Goal: Task Accomplishment & Management: Complete application form

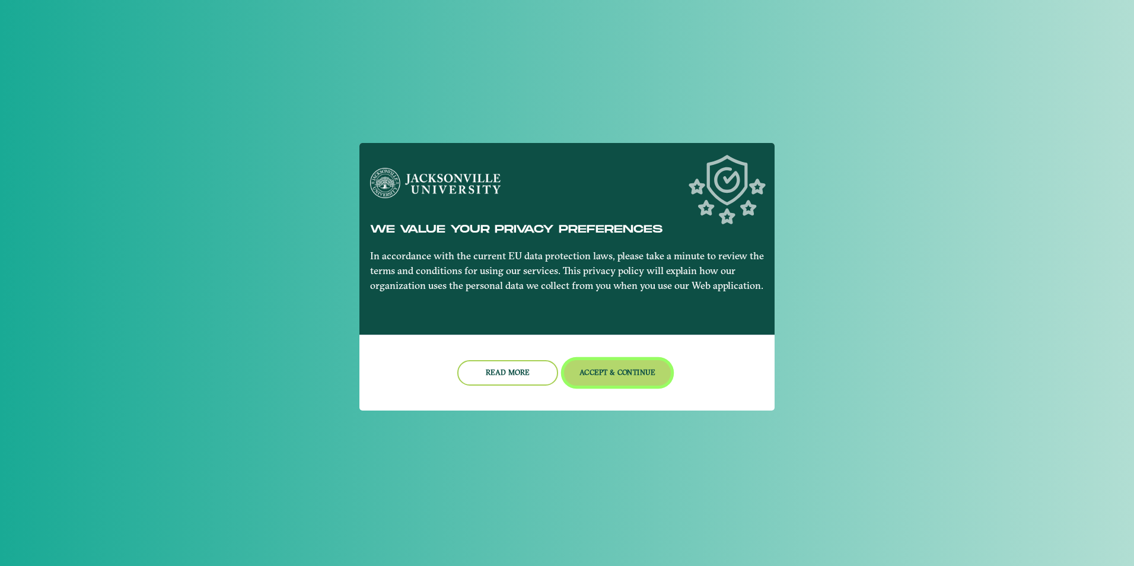
click at [585, 371] on button "Accept & Continue" at bounding box center [617, 373] width 107 height 26
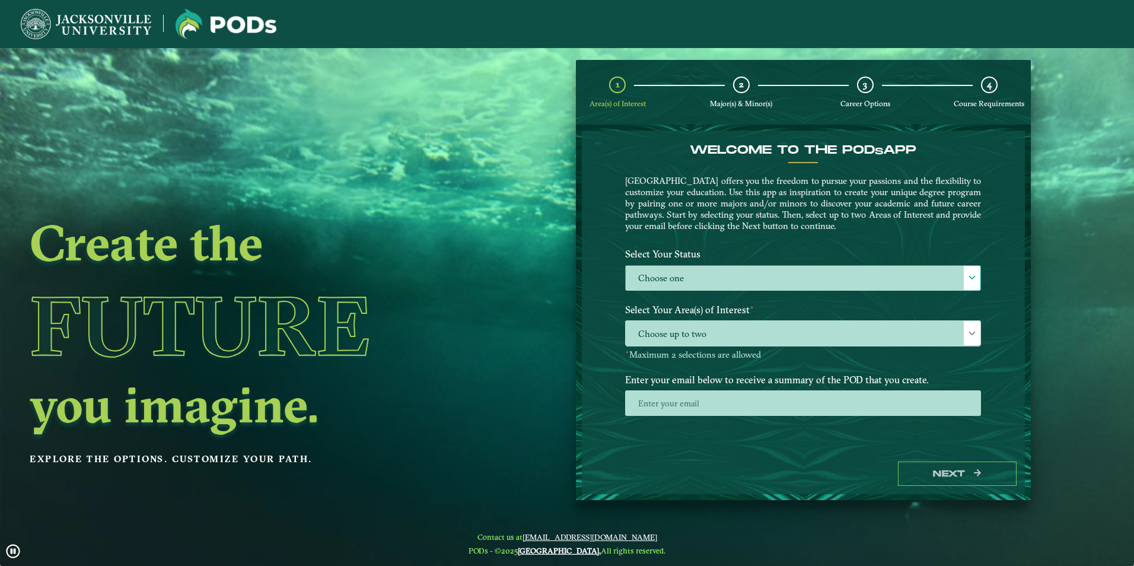
click at [788, 283] on label "Choose one" at bounding box center [803, 279] width 355 height 26
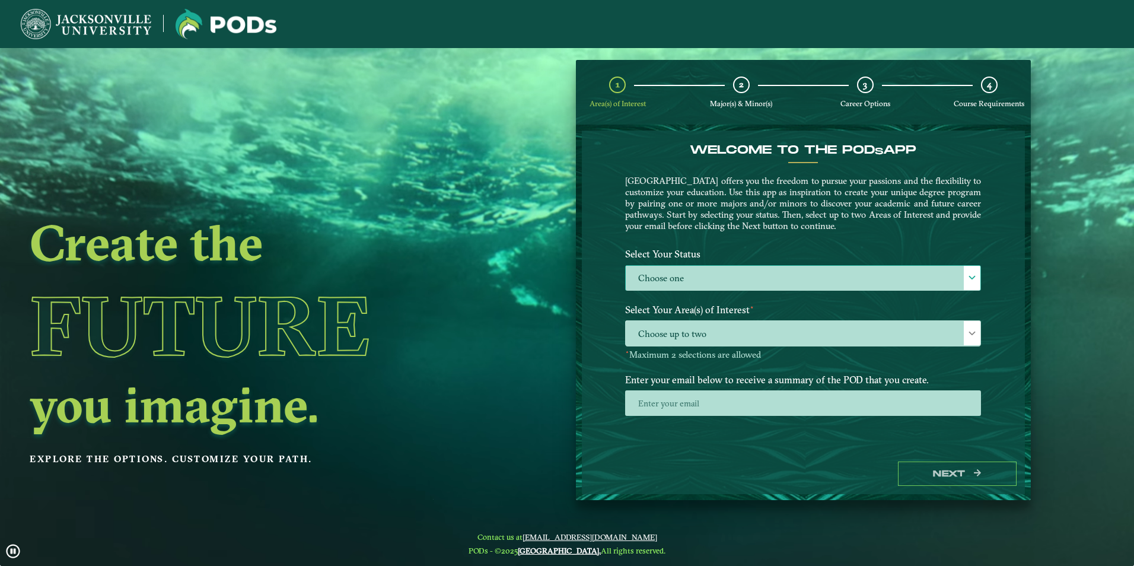
scroll to position [7, 55]
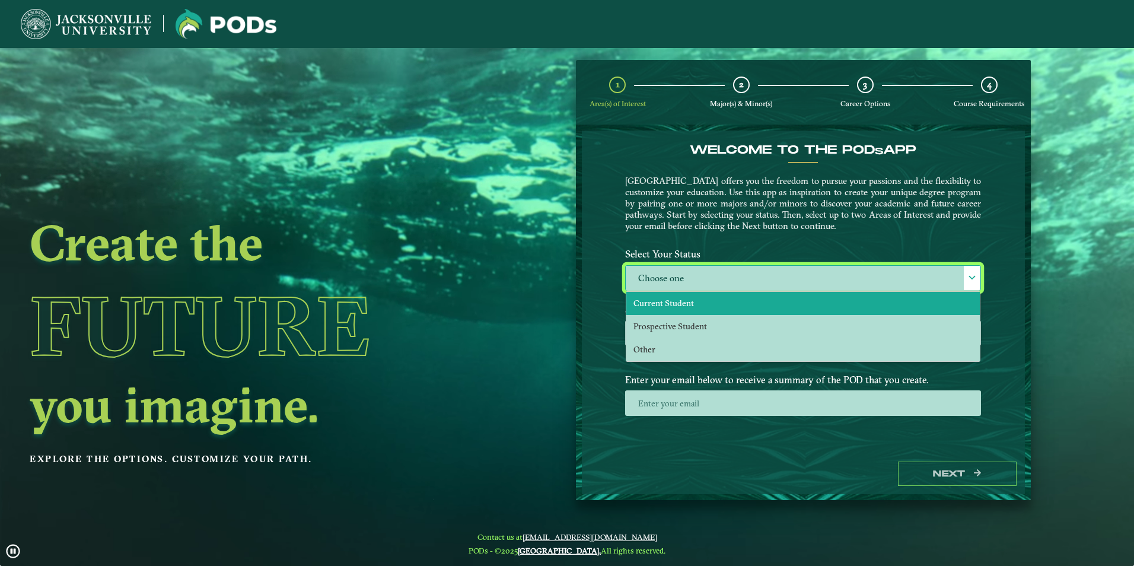
click at [756, 309] on li "Current Student" at bounding box center [802, 303] width 353 height 23
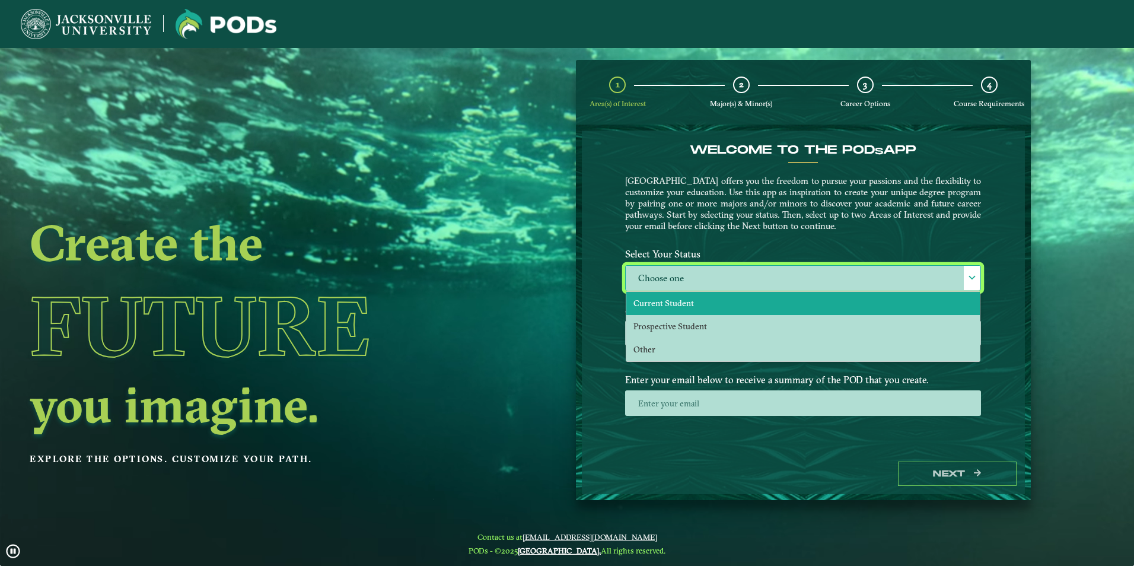
select select "[object Object]"
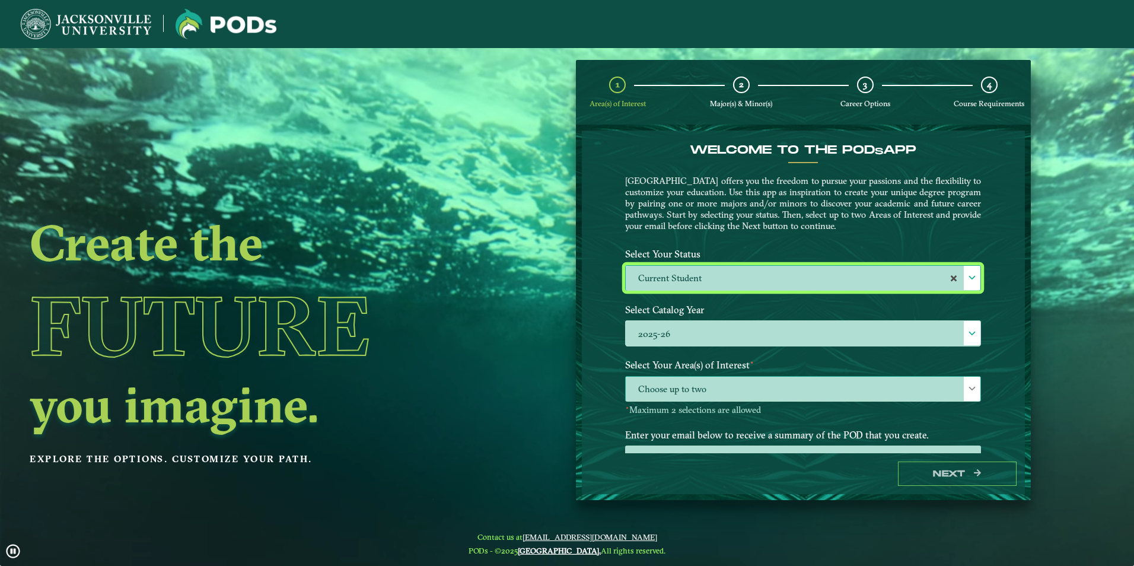
click at [692, 389] on span "Choose up to two" at bounding box center [803, 390] width 355 height 26
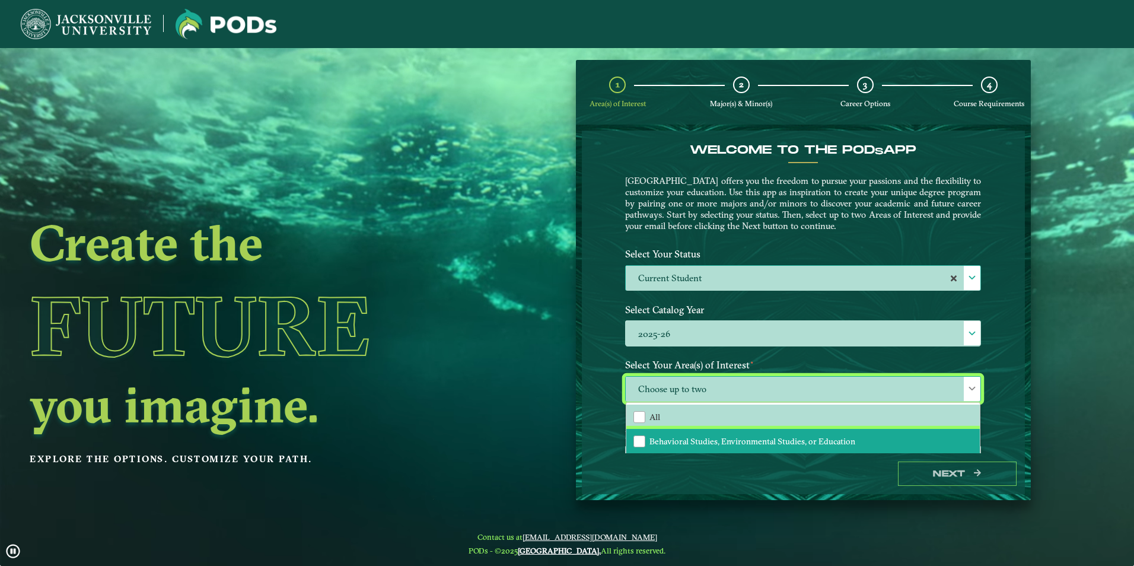
click at [686, 437] on span "Behavioral Studies, Environmental Studies, or Education" at bounding box center [752, 441] width 206 height 11
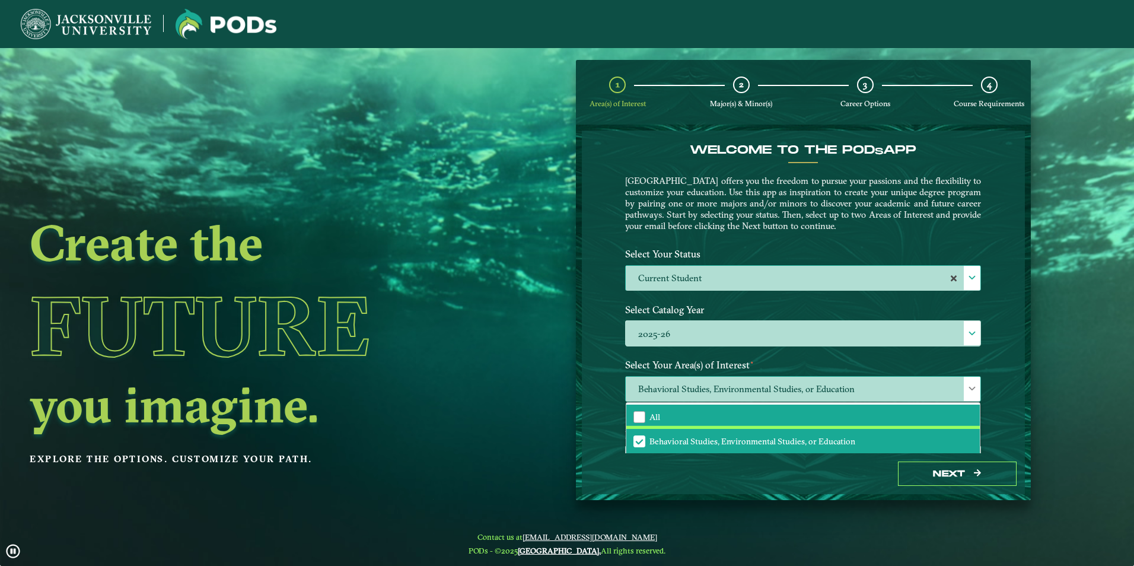
scroll to position [47, 0]
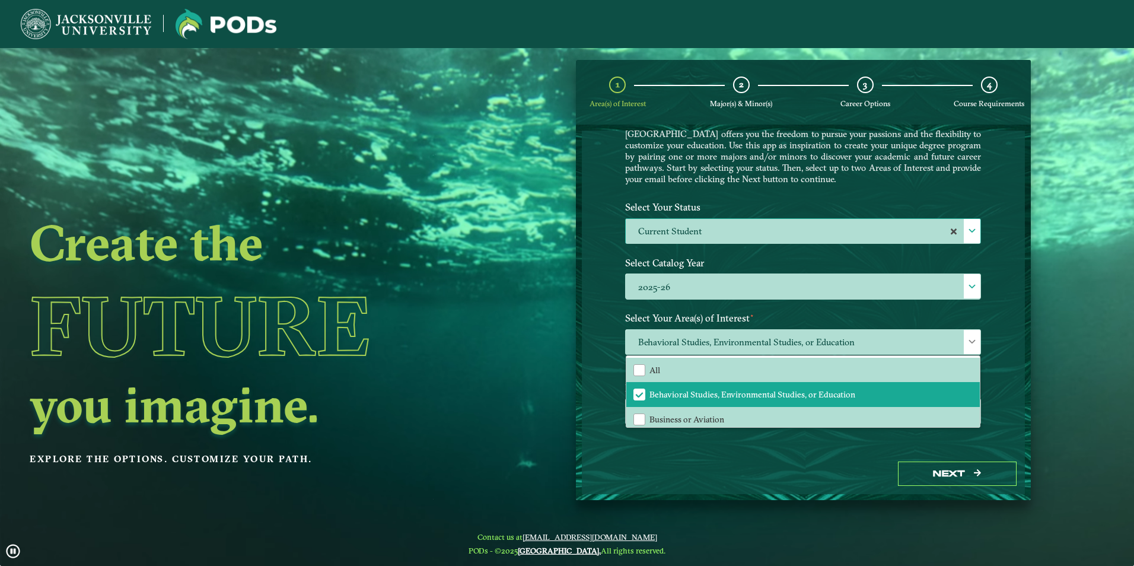
click at [722, 455] on div "Next" at bounding box center [803, 473] width 443 height 41
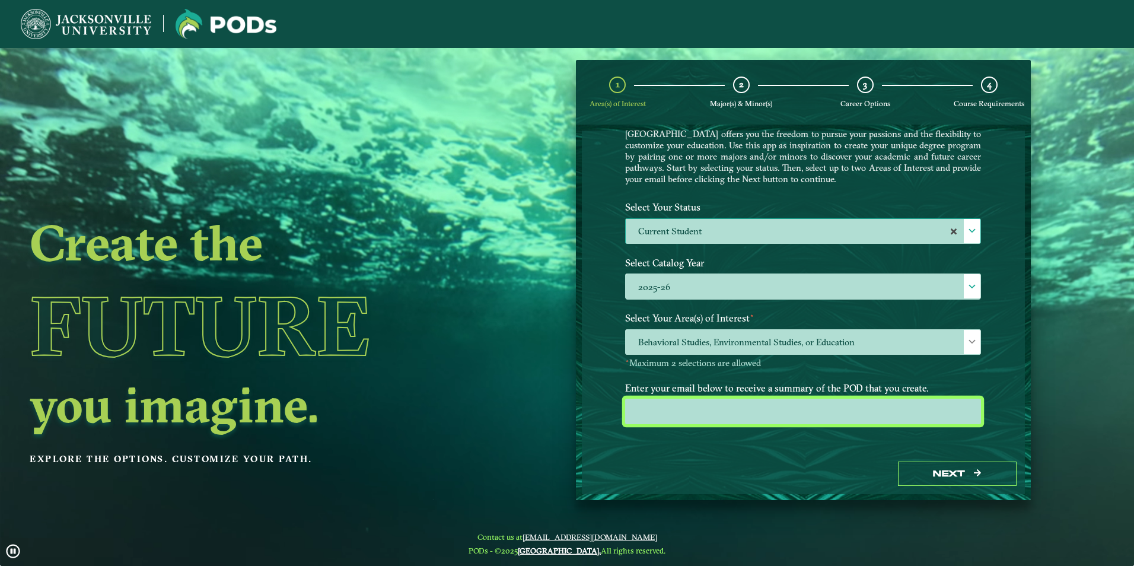
click at [915, 414] on input "email" at bounding box center [803, 412] width 356 height 26
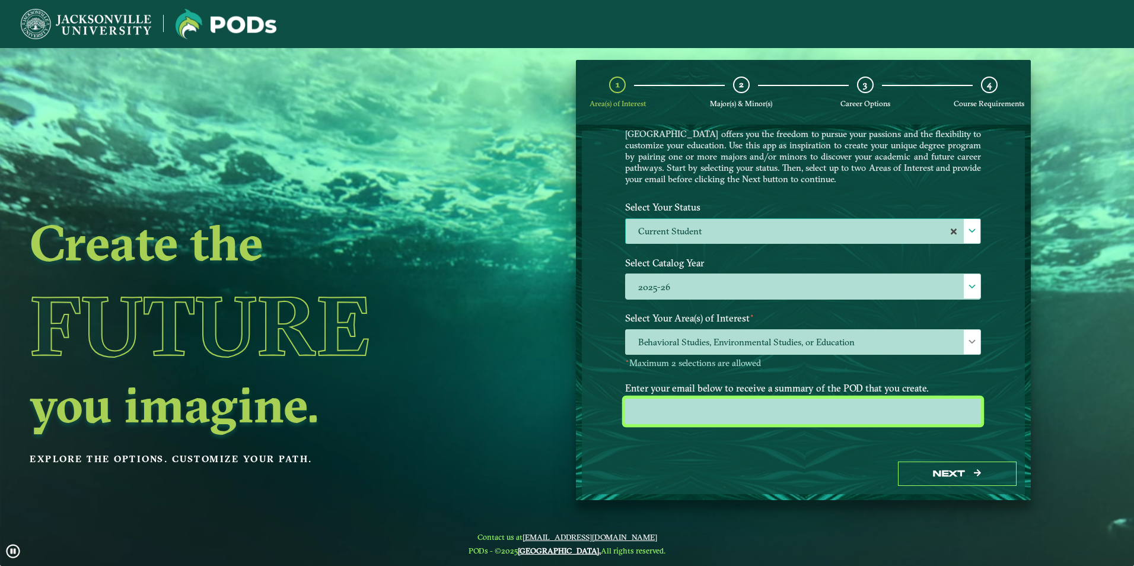
type input "mcurry7@jacksonville.edu"
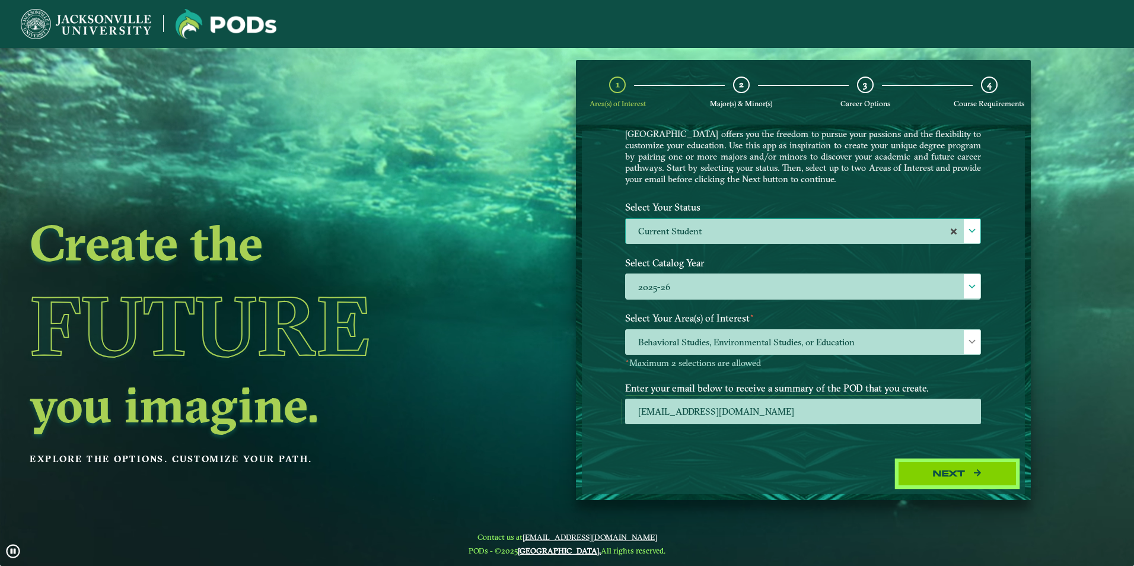
click at [935, 476] on button "Next" at bounding box center [957, 473] width 119 height 24
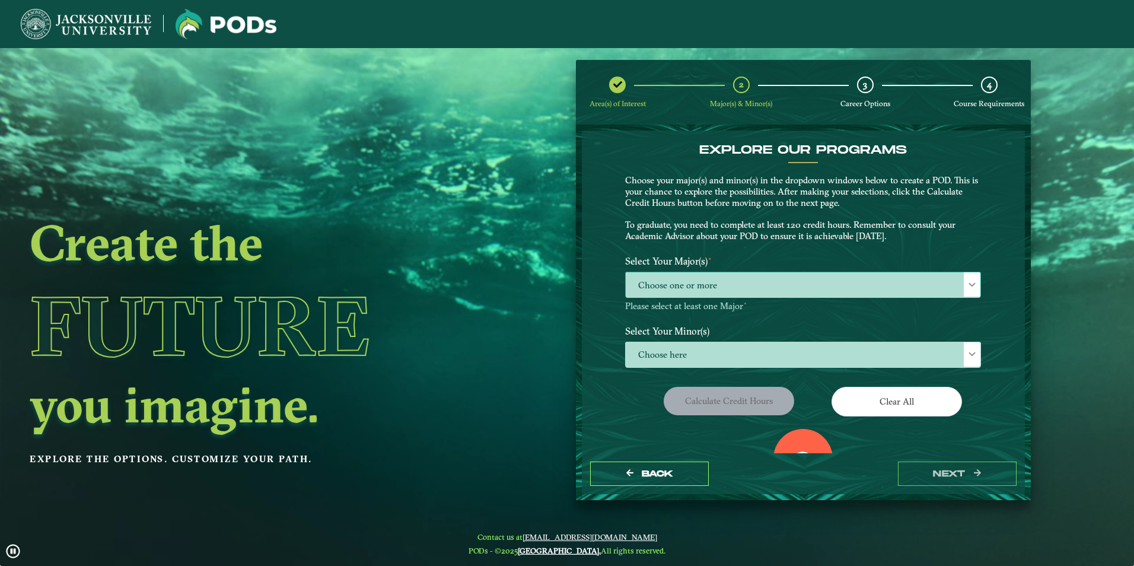
click at [763, 279] on span "Choose one or more" at bounding box center [803, 285] width 355 height 26
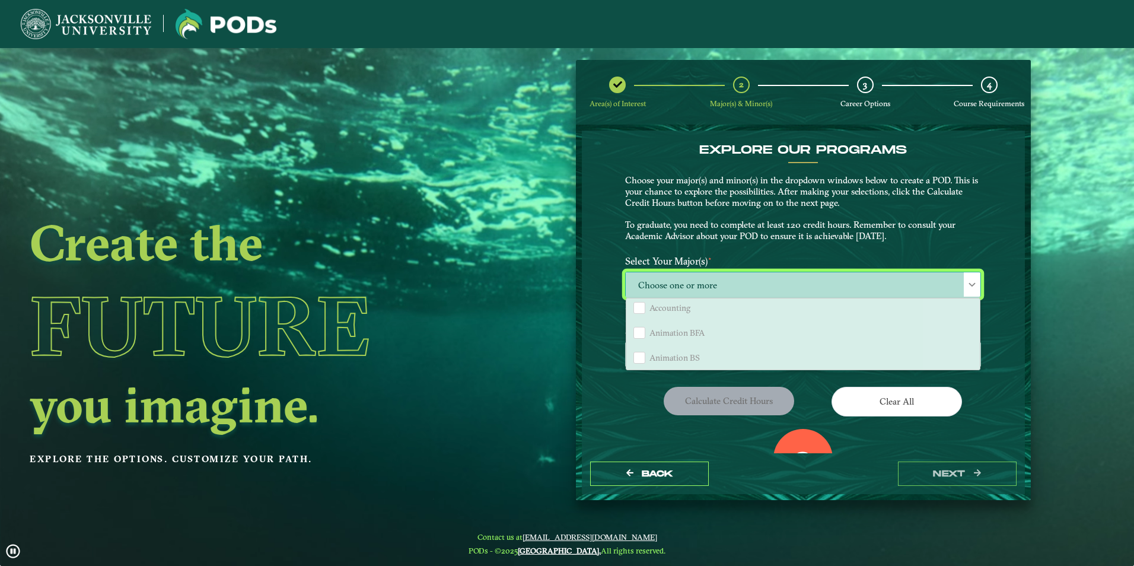
scroll to position [59, 0]
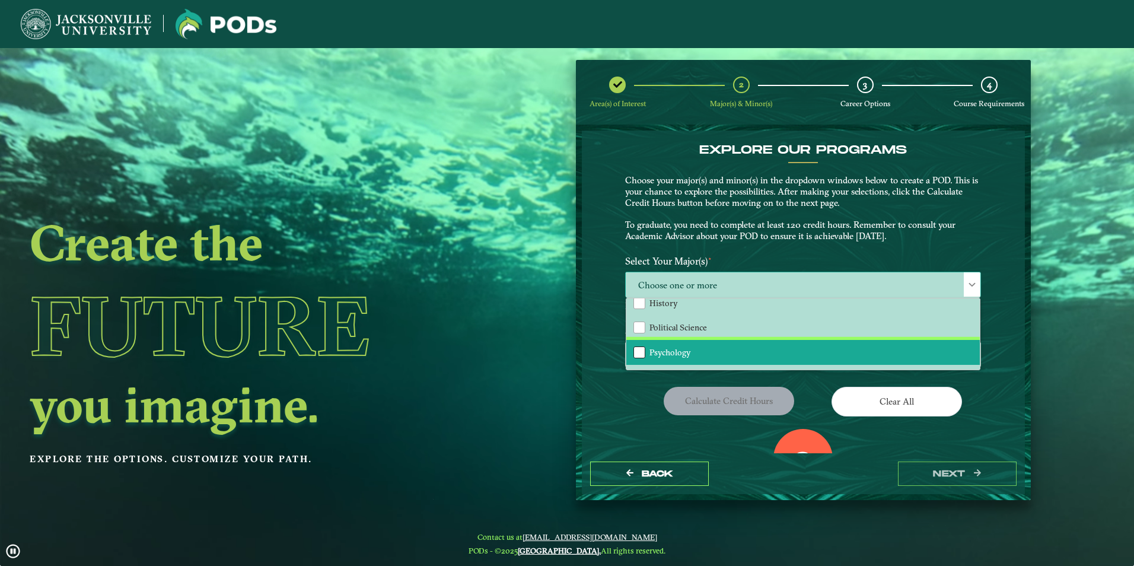
click at [635, 348] on div "Psychology" at bounding box center [639, 352] width 12 height 12
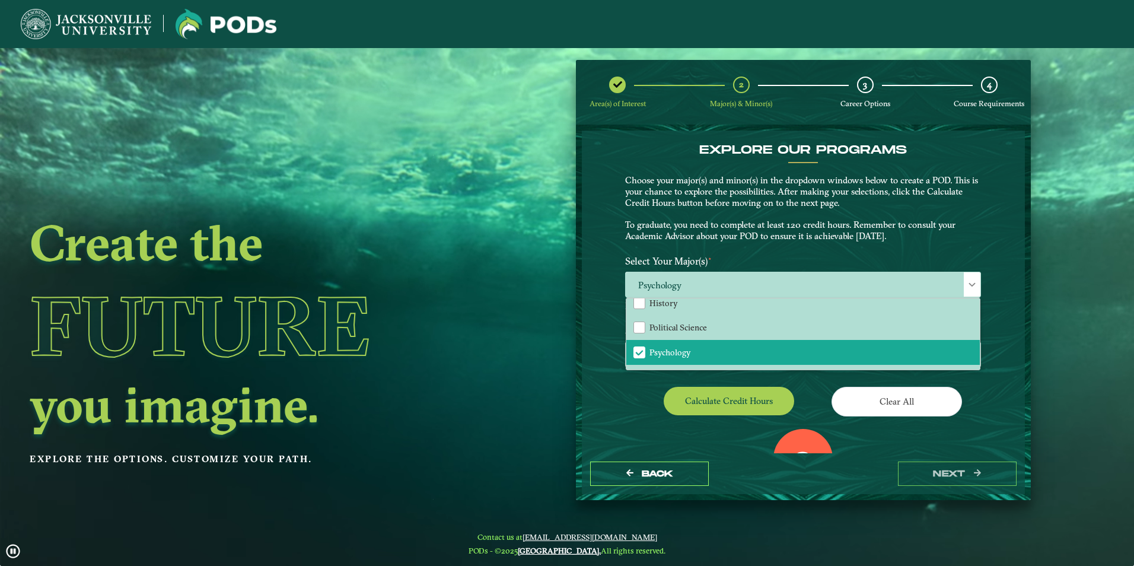
click at [799, 397] on div "Calculate credit hours" at bounding box center [709, 403] width 187 height 33
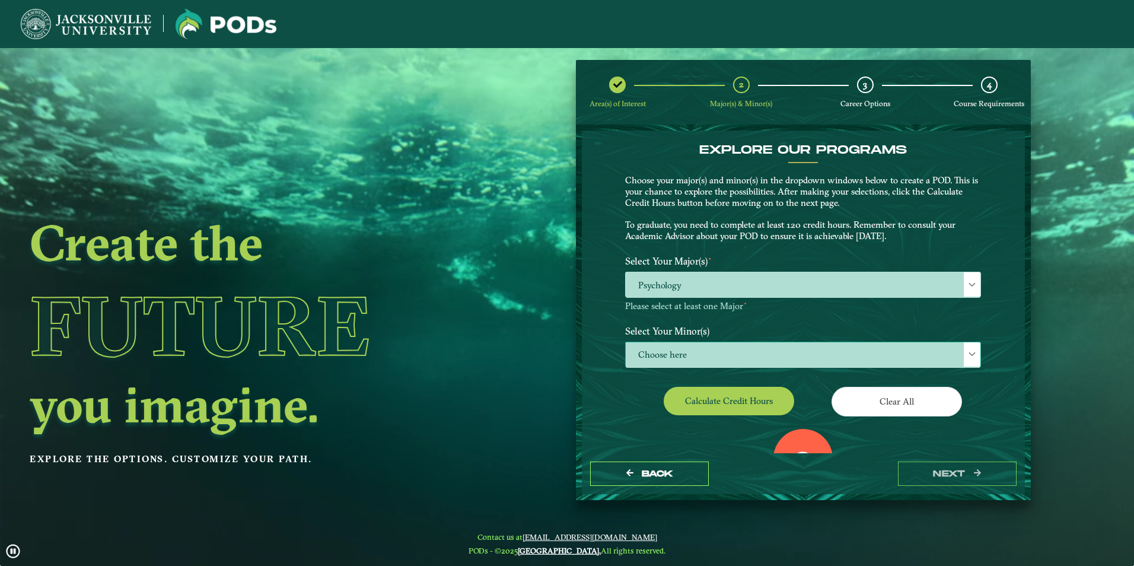
click at [792, 346] on span "Choose here" at bounding box center [803, 355] width 355 height 26
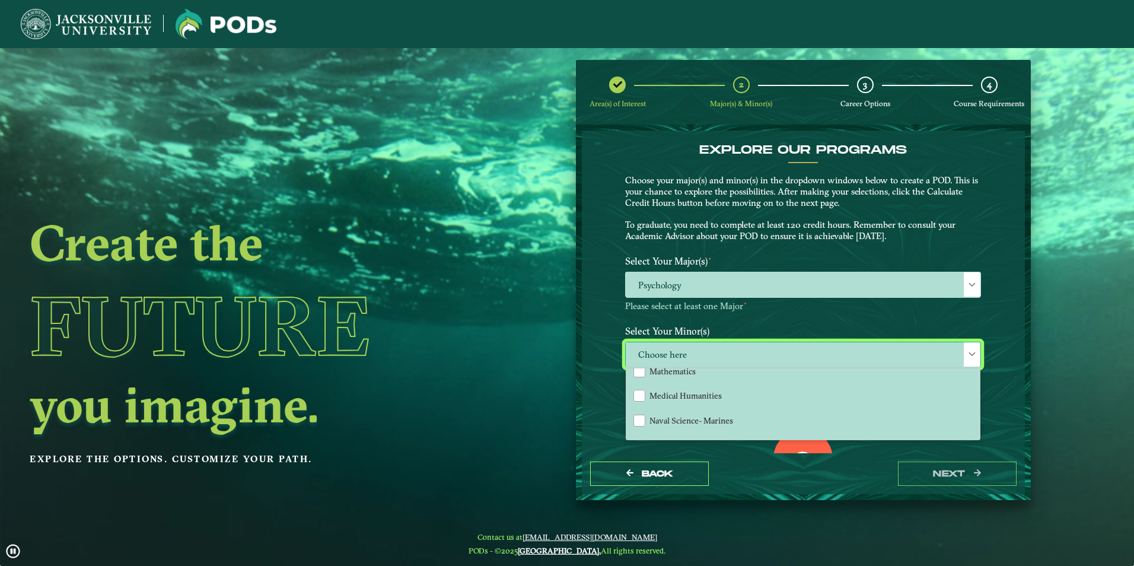
scroll to position [936, 0]
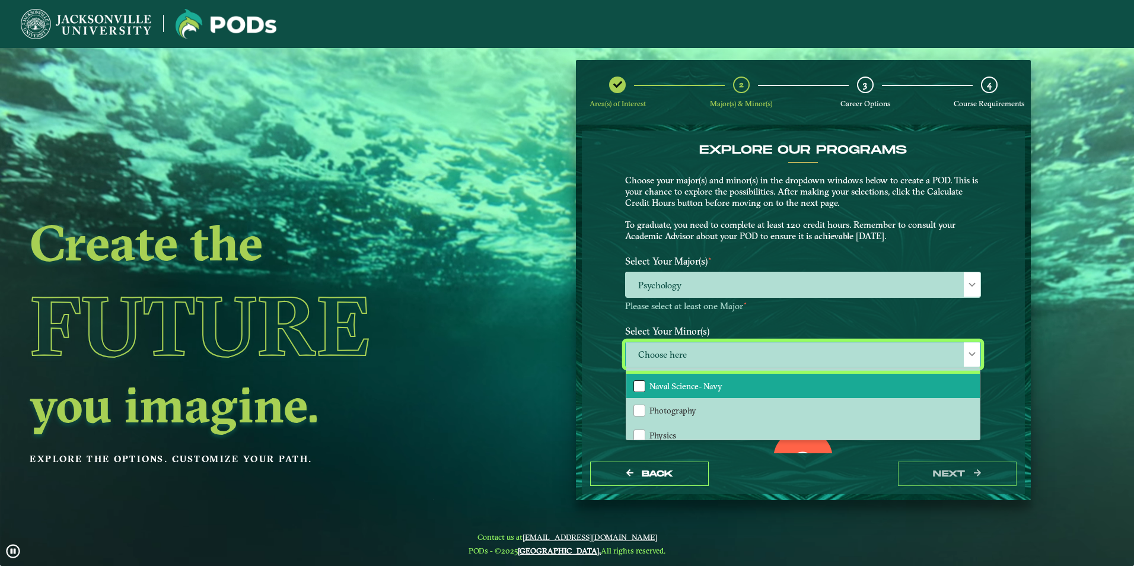
click at [641, 381] on div "Naval Science- Navy" at bounding box center [639, 386] width 12 height 12
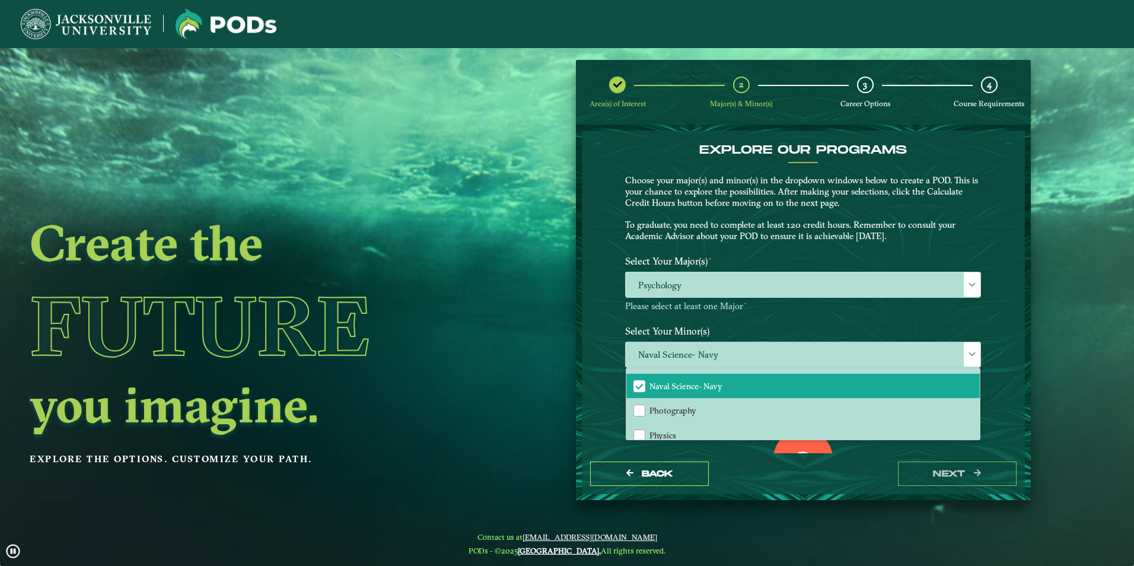
click at [594, 413] on div "EXPLORE OUR PROGRAMS Choose your major(s) and minor(s) in the dropdown windows …" at bounding box center [803, 291] width 443 height 323
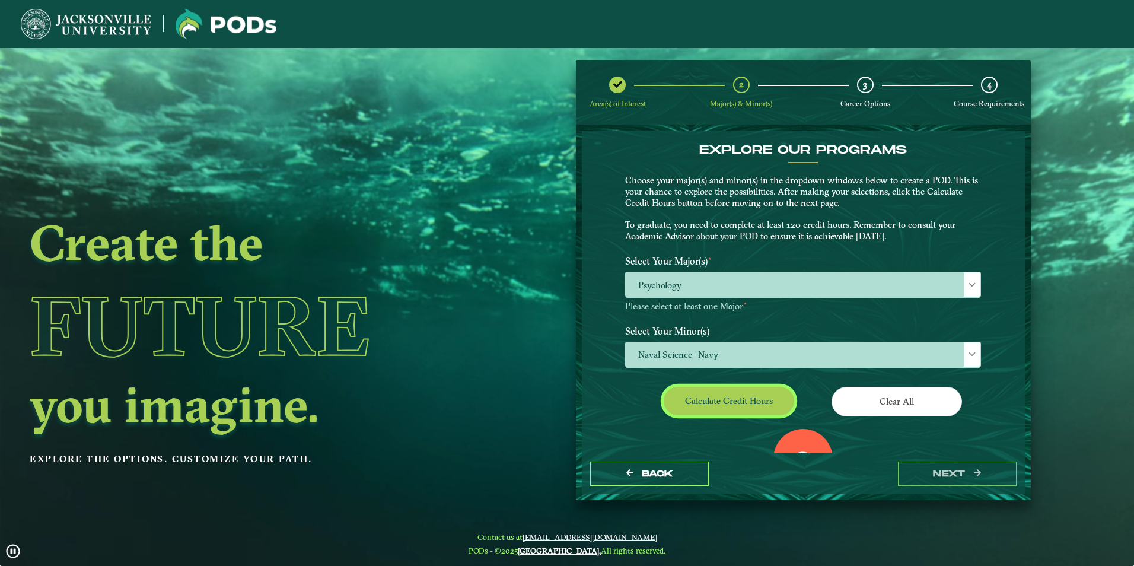
click at [728, 408] on button "Calculate credit hours" at bounding box center [729, 401] width 130 height 28
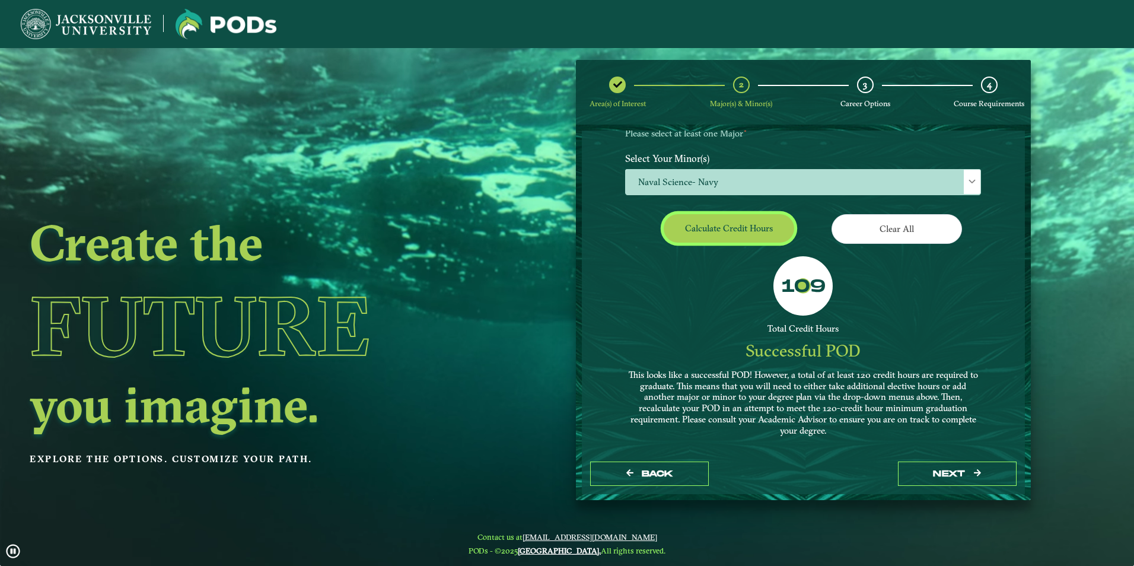
scroll to position [176, 0]
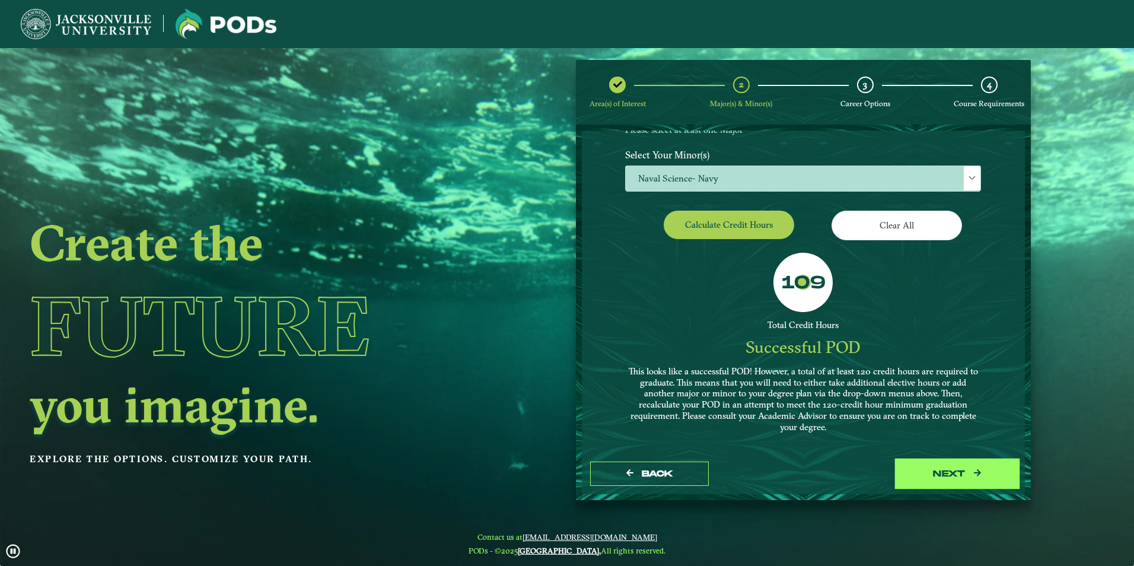
click at [979, 478] on button "next" at bounding box center [957, 473] width 119 height 24
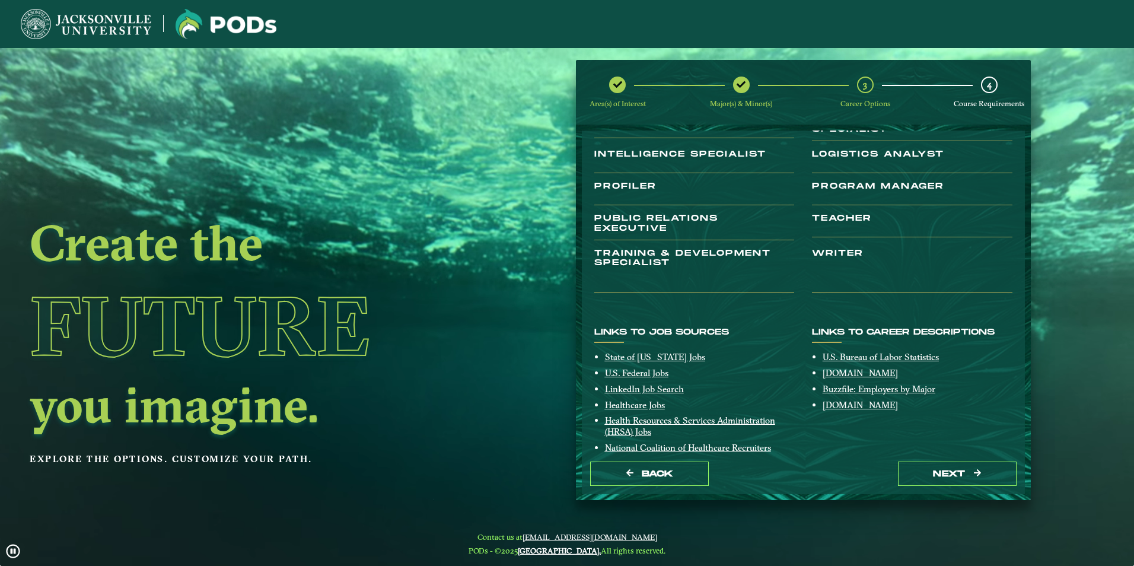
scroll to position [0, 0]
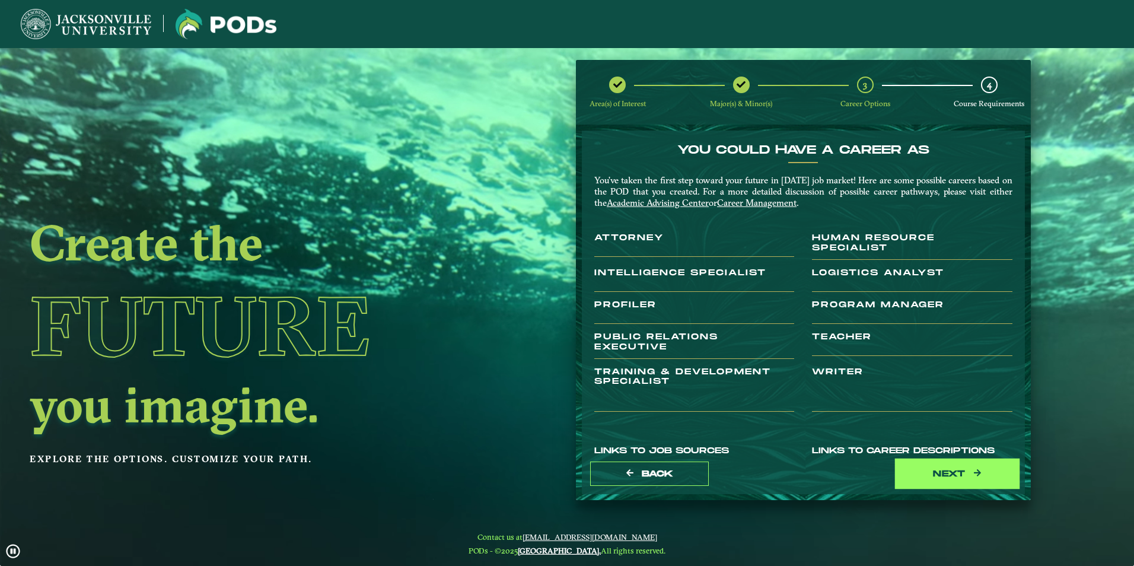
click at [992, 483] on button "next" at bounding box center [957, 473] width 119 height 24
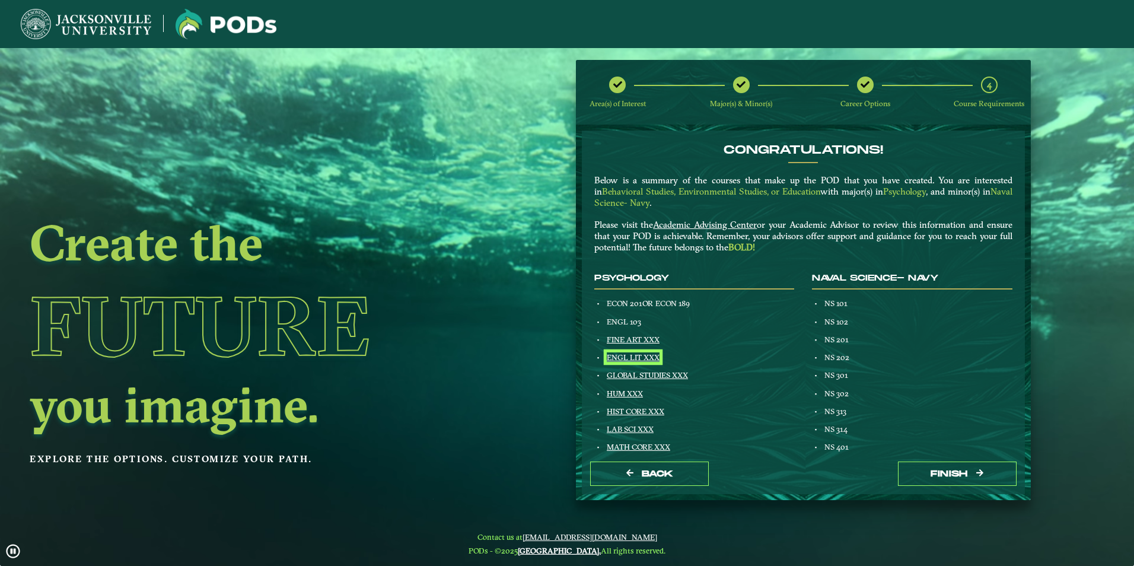
scroll to position [59, 0]
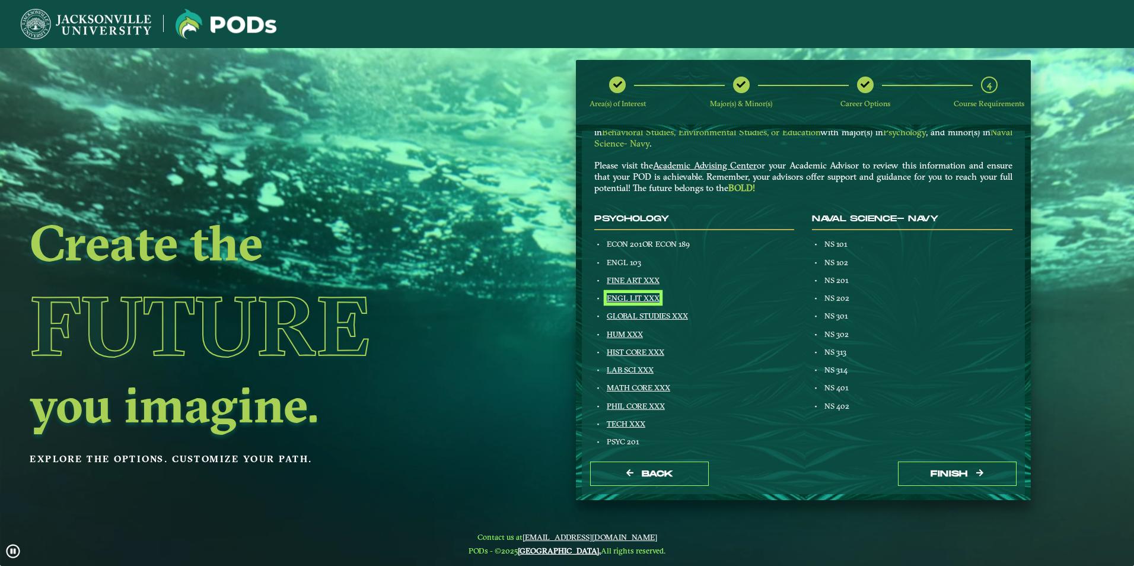
click at [607, 293] on link "ENGL LIT XXX" at bounding box center [633, 297] width 53 height 9
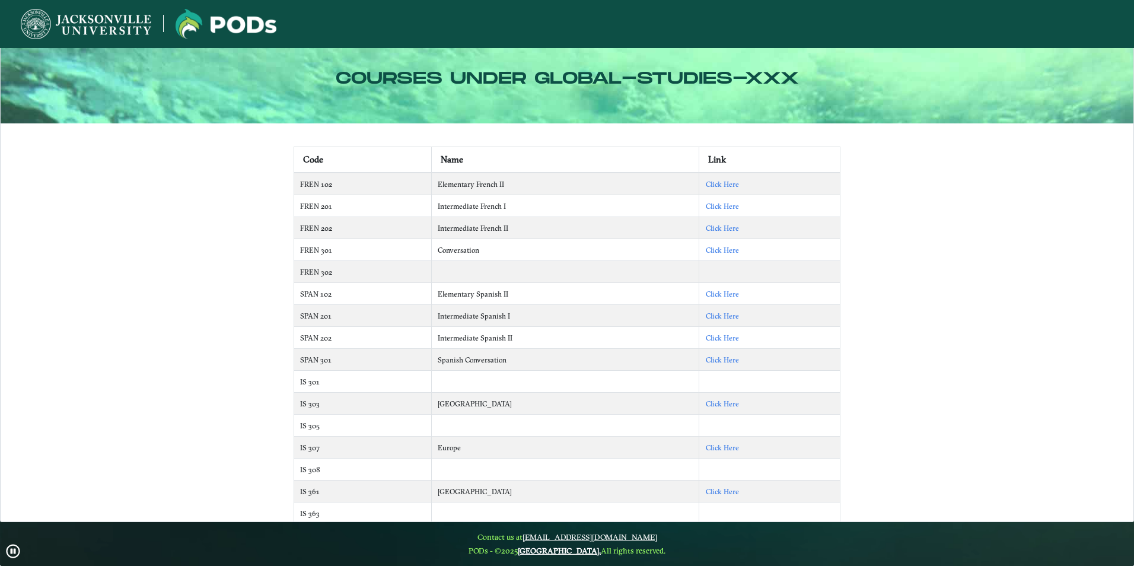
scroll to position [22, 0]
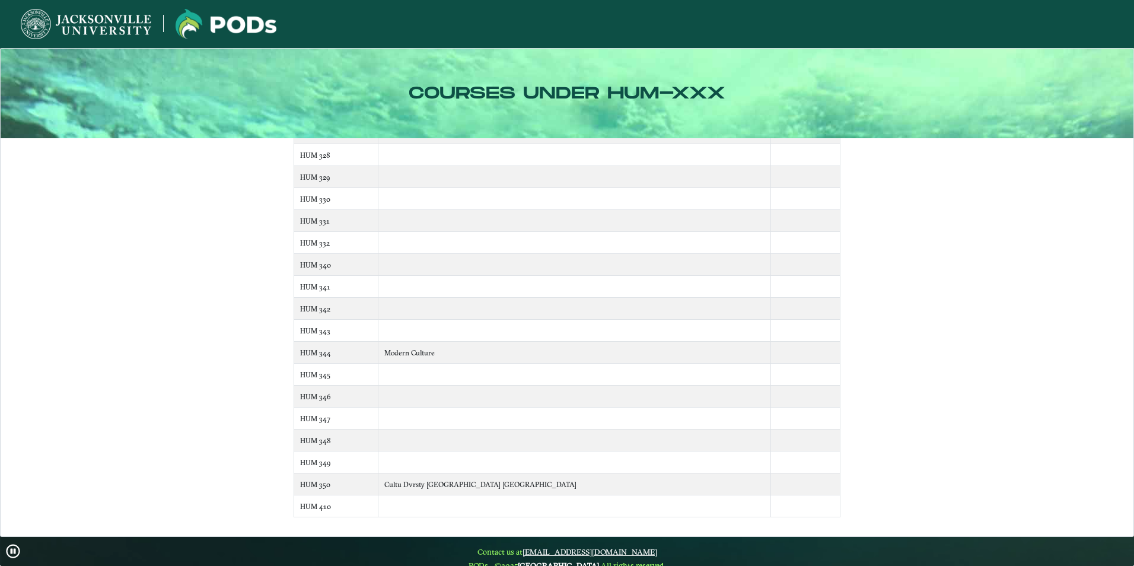
scroll to position [15, 0]
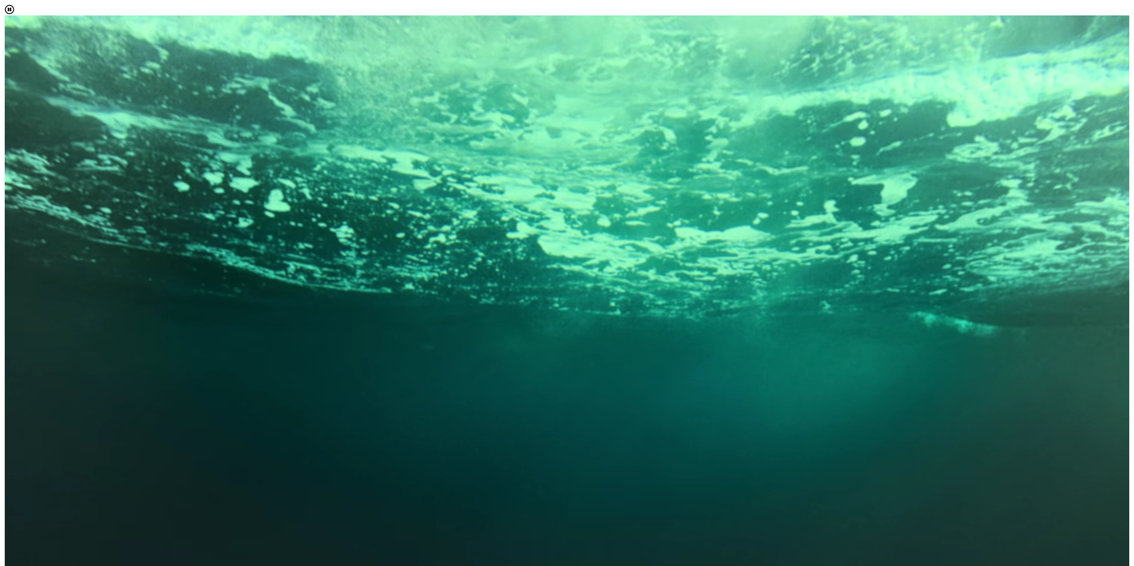
scroll to position [395, 0]
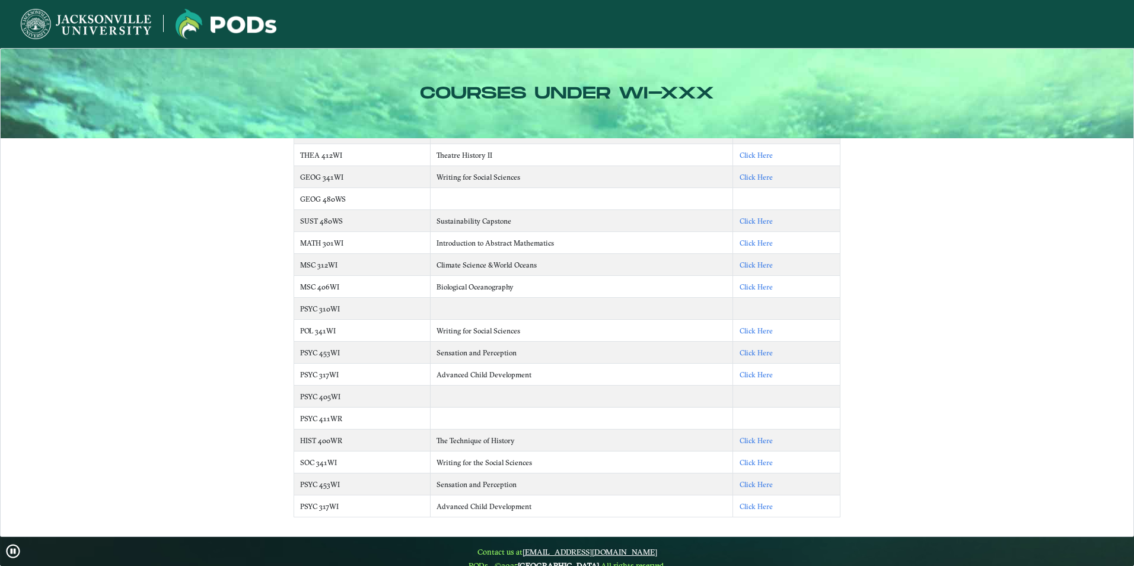
scroll to position [15, 0]
